Goal: Transaction & Acquisition: Download file/media

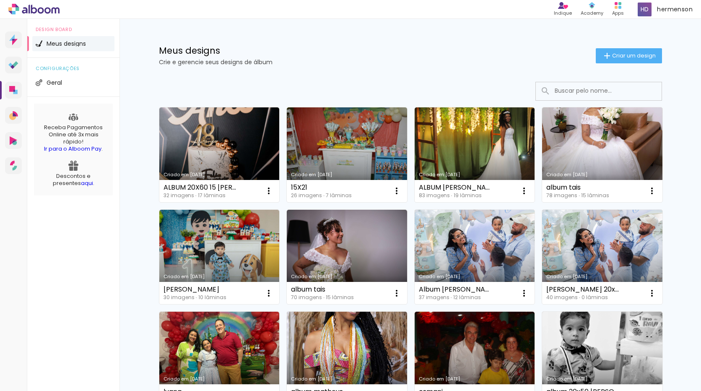
click at [238, 149] on link "Criado em [DATE]" at bounding box center [219, 154] width 120 height 95
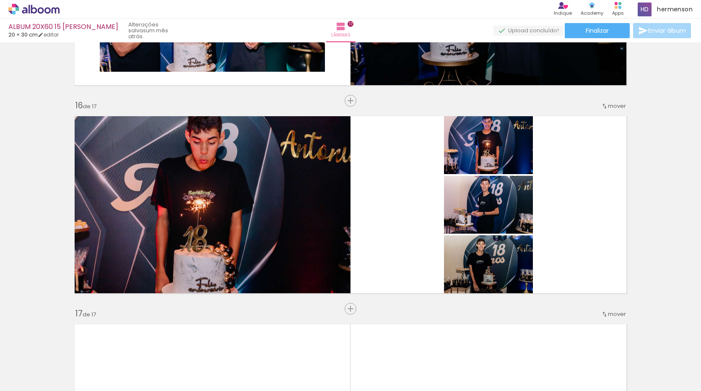
scroll to position [3077, 0]
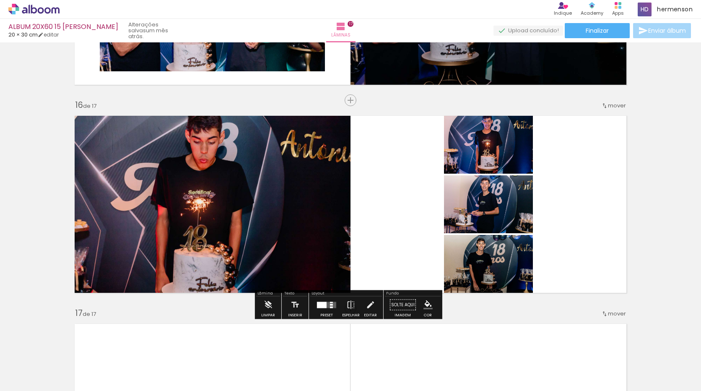
click at [0, 0] on div "Confirmar Cancelar" at bounding box center [0, 0] width 0 height 0
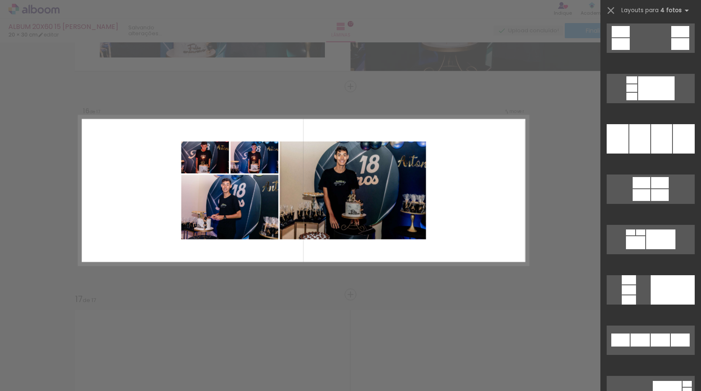
scroll to position [349, 0]
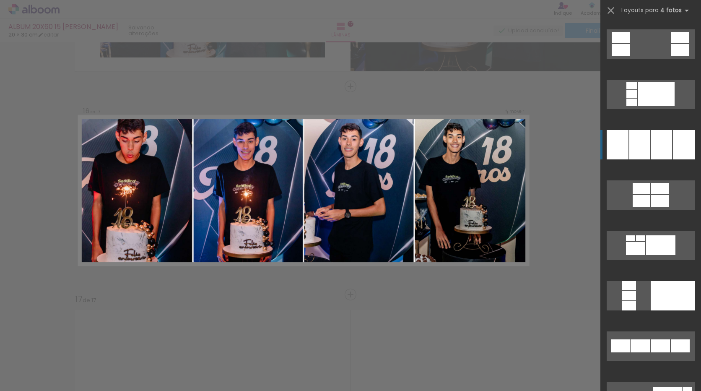
click at [656, 144] on div at bounding box center [661, 144] width 21 height 29
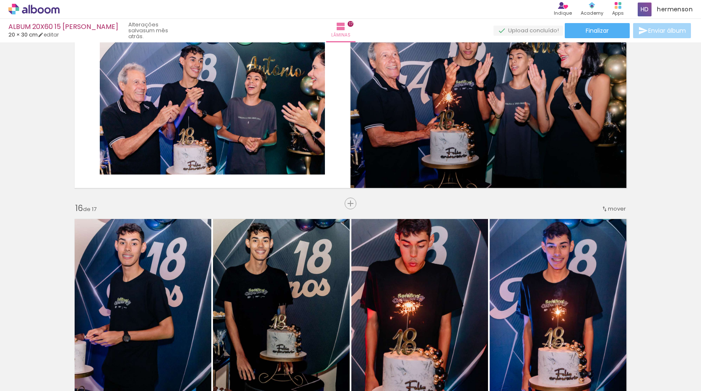
scroll to position [2930, 0]
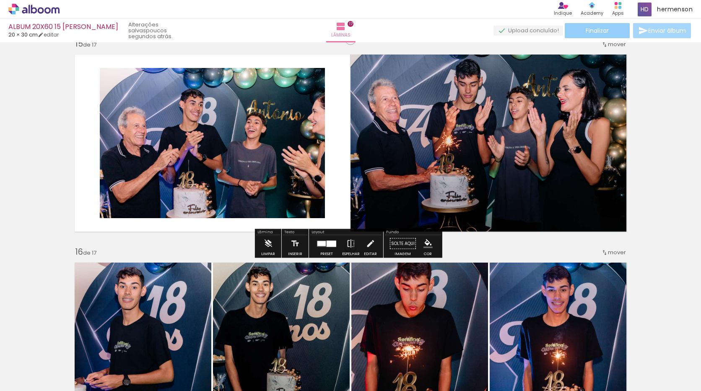
click at [612, 31] on paper-button "Finalizar" at bounding box center [597, 30] width 65 height 15
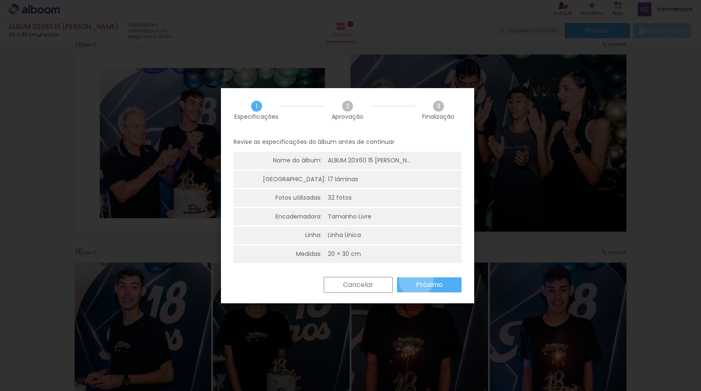
click at [0, 0] on paper-button "Próximo" at bounding box center [0, 0] width 0 height 0
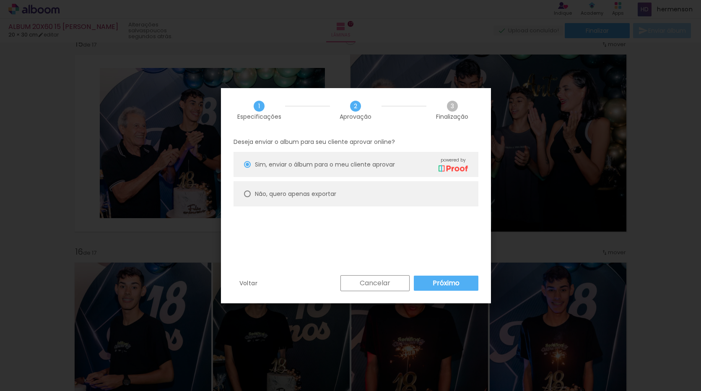
type paper-radio-button "on"
click at [352, 189] on paper-radio-button "Não, quero apenas exportar" at bounding box center [356, 193] width 245 height 25
click at [0, 0] on slot "Exportar" at bounding box center [0, 0] width 0 height 0
type input "Alta, 300 DPI"
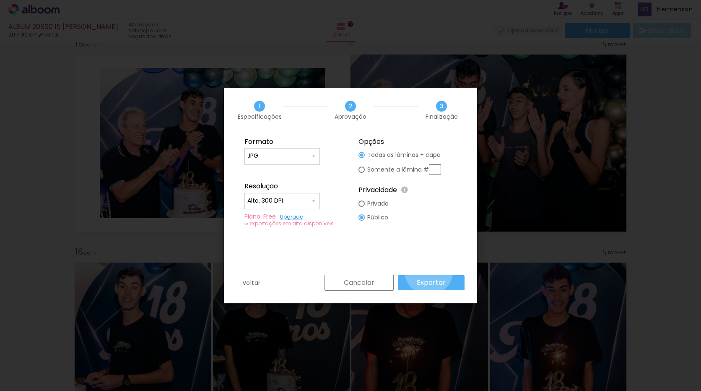
click at [431, 277] on paper-button "Exportar" at bounding box center [431, 282] width 67 height 15
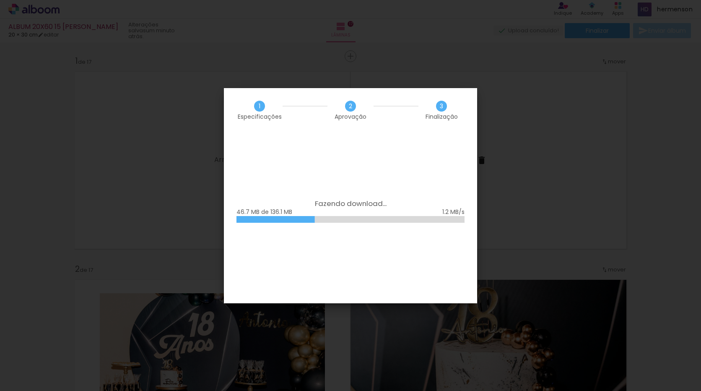
scroll to position [349, 0]
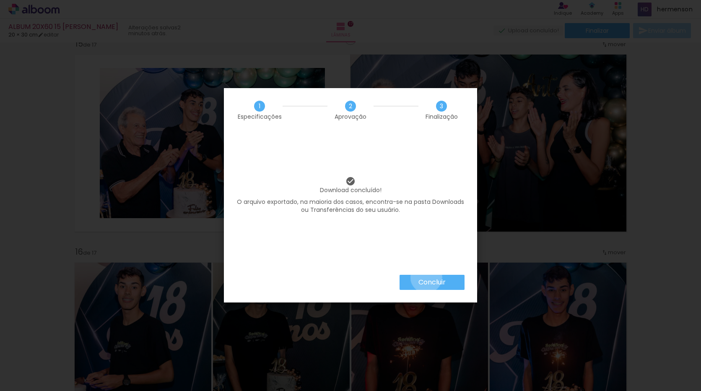
click at [430, 272] on iron-overlay-backdrop at bounding box center [350, 195] width 701 height 391
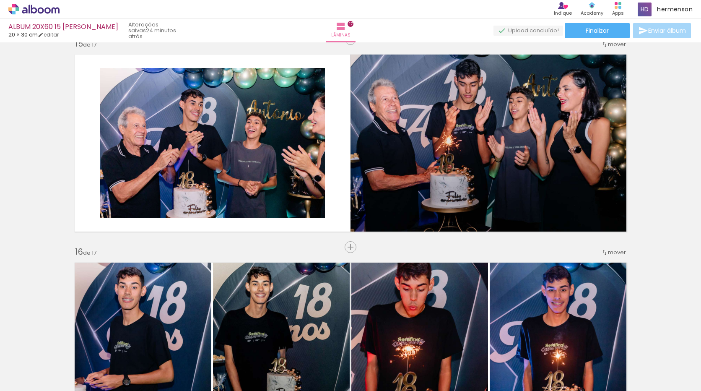
scroll to position [349, 0]
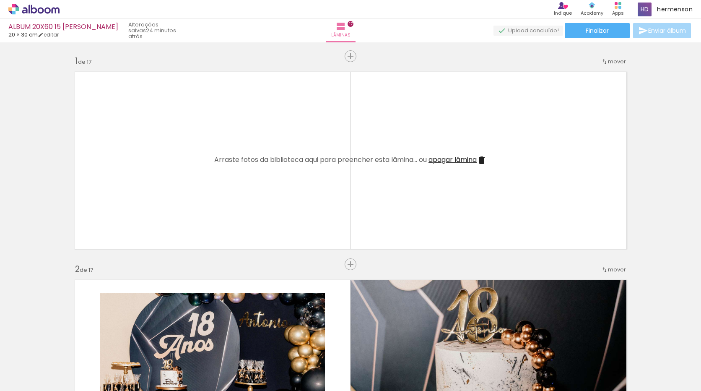
scroll to position [349, 0]
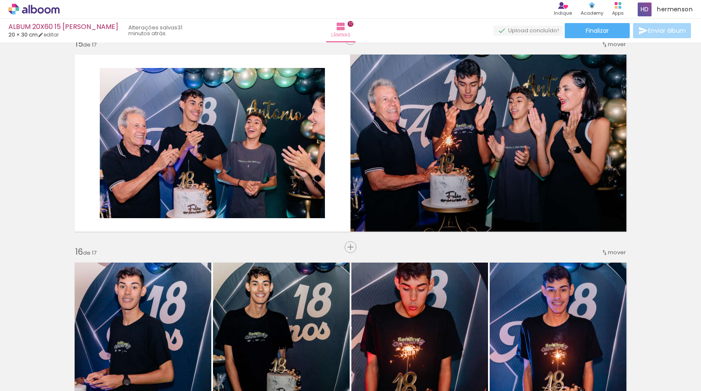
scroll to position [349, 0]
